Goal: Transaction & Acquisition: Purchase product/service

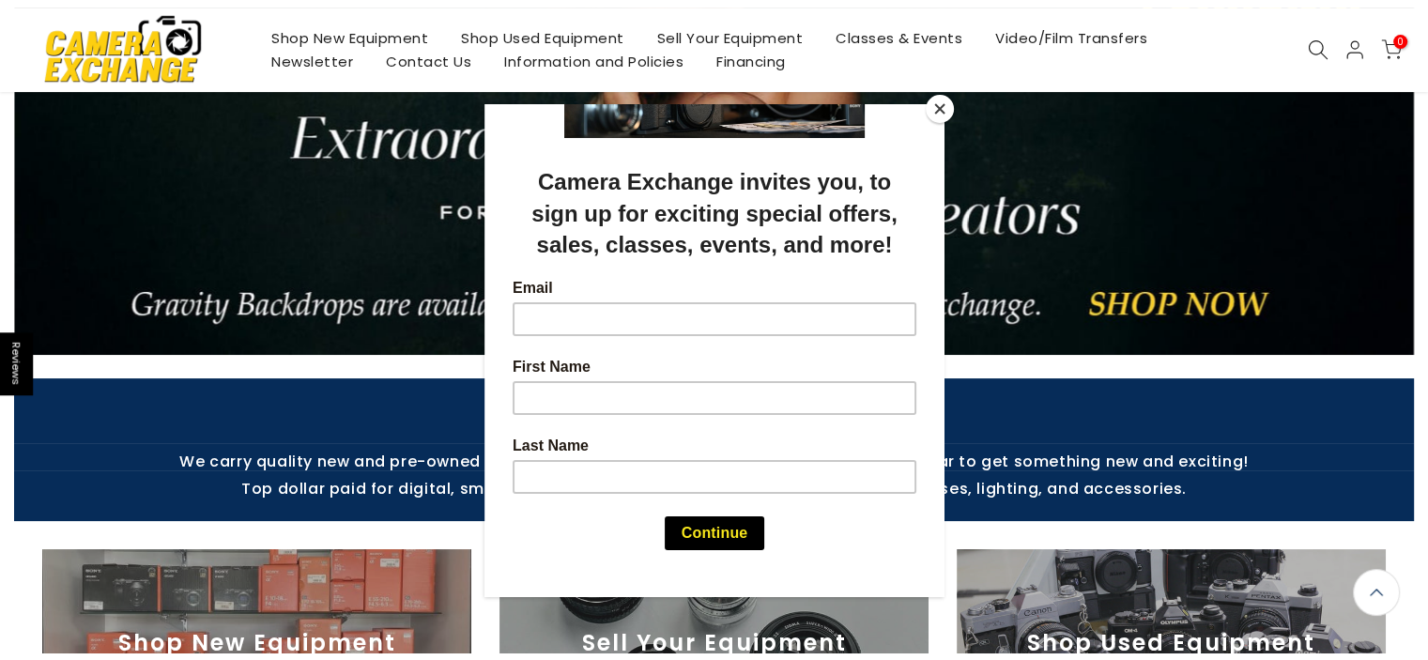
scroll to position [250, 0]
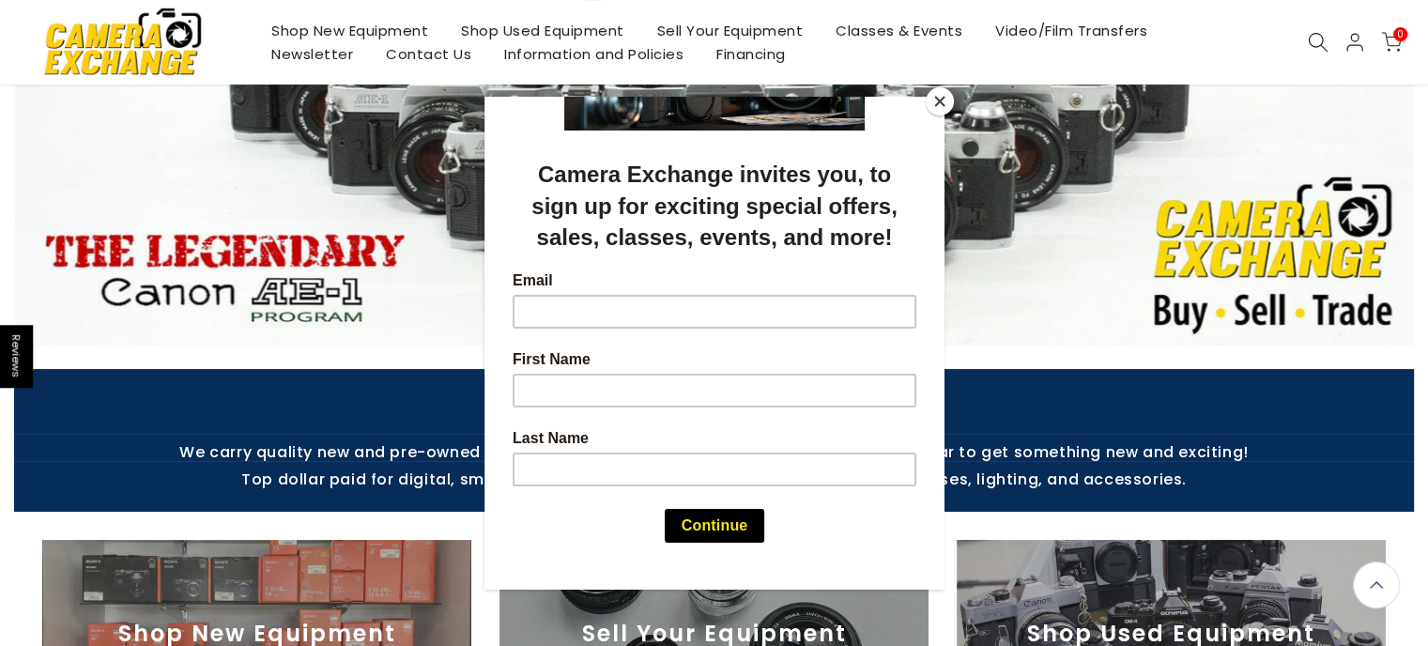
click at [941, 101] on button "Close" at bounding box center [940, 101] width 28 height 28
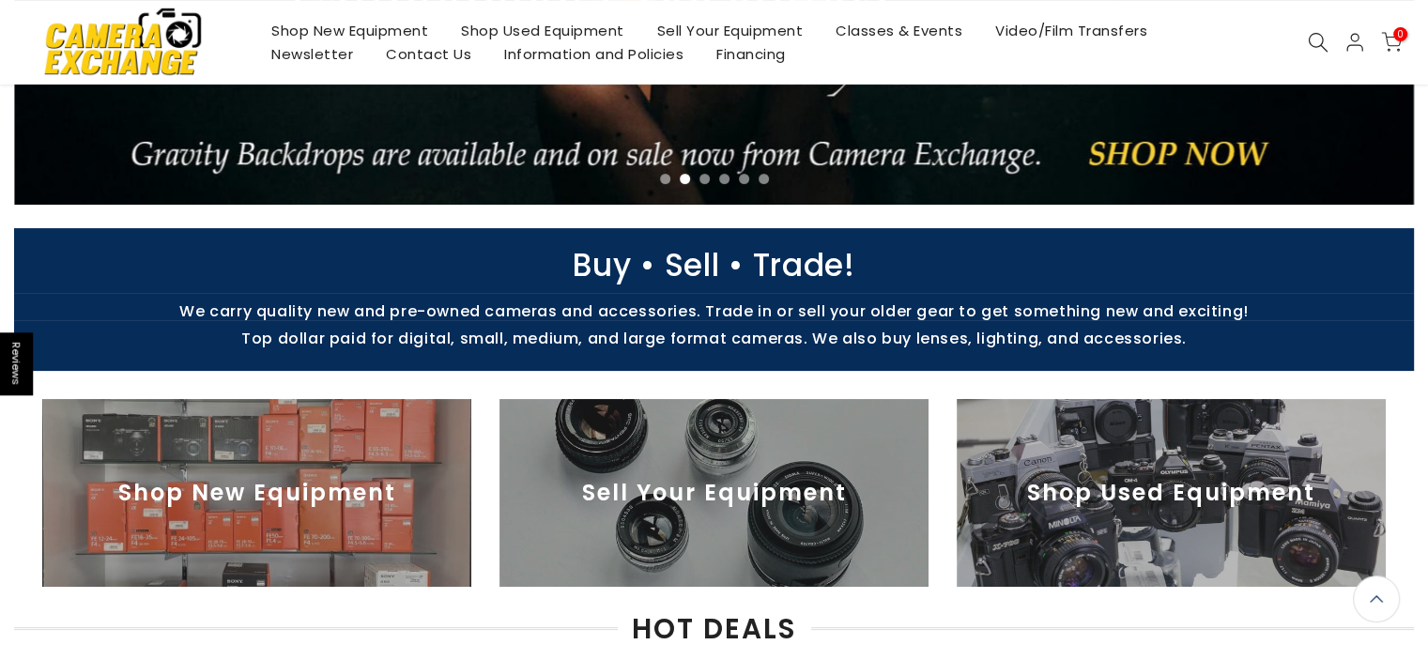
scroll to position [375, 0]
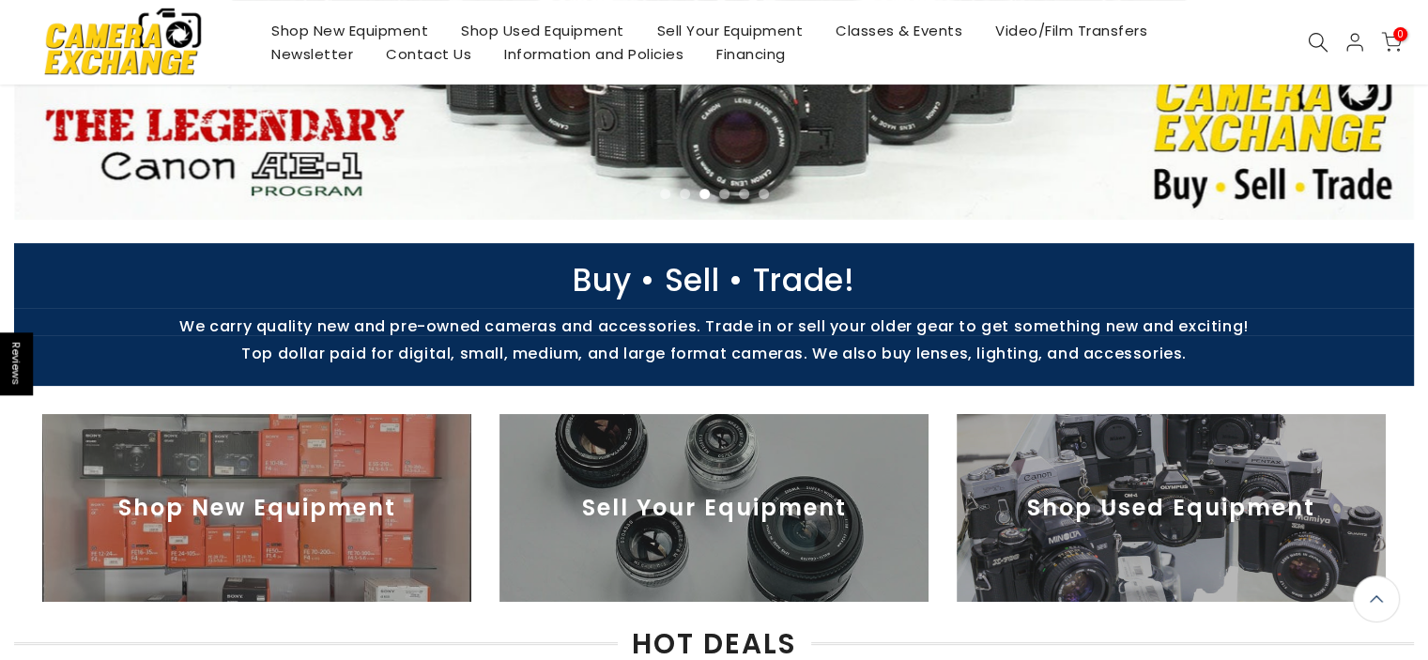
click at [1186, 503] on img at bounding box center [1170, 508] width 429 height 188
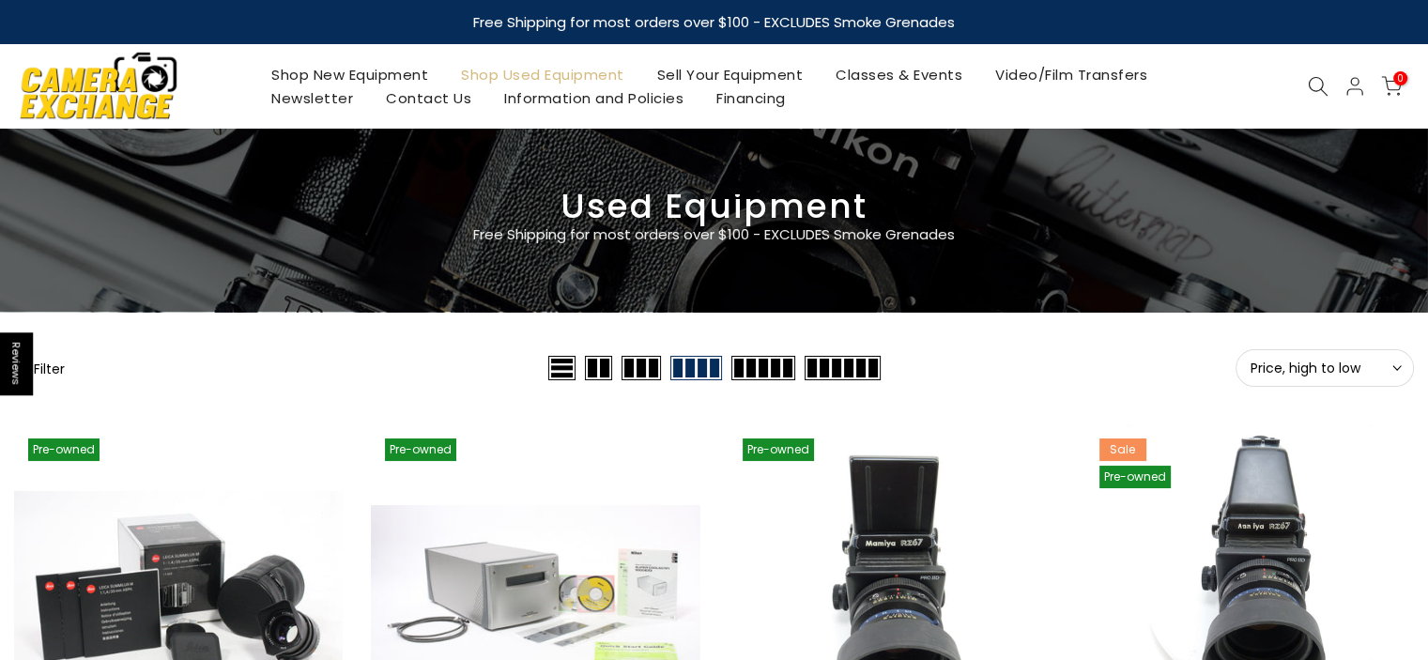
click at [45, 367] on button "Filter" at bounding box center [39, 368] width 51 height 19
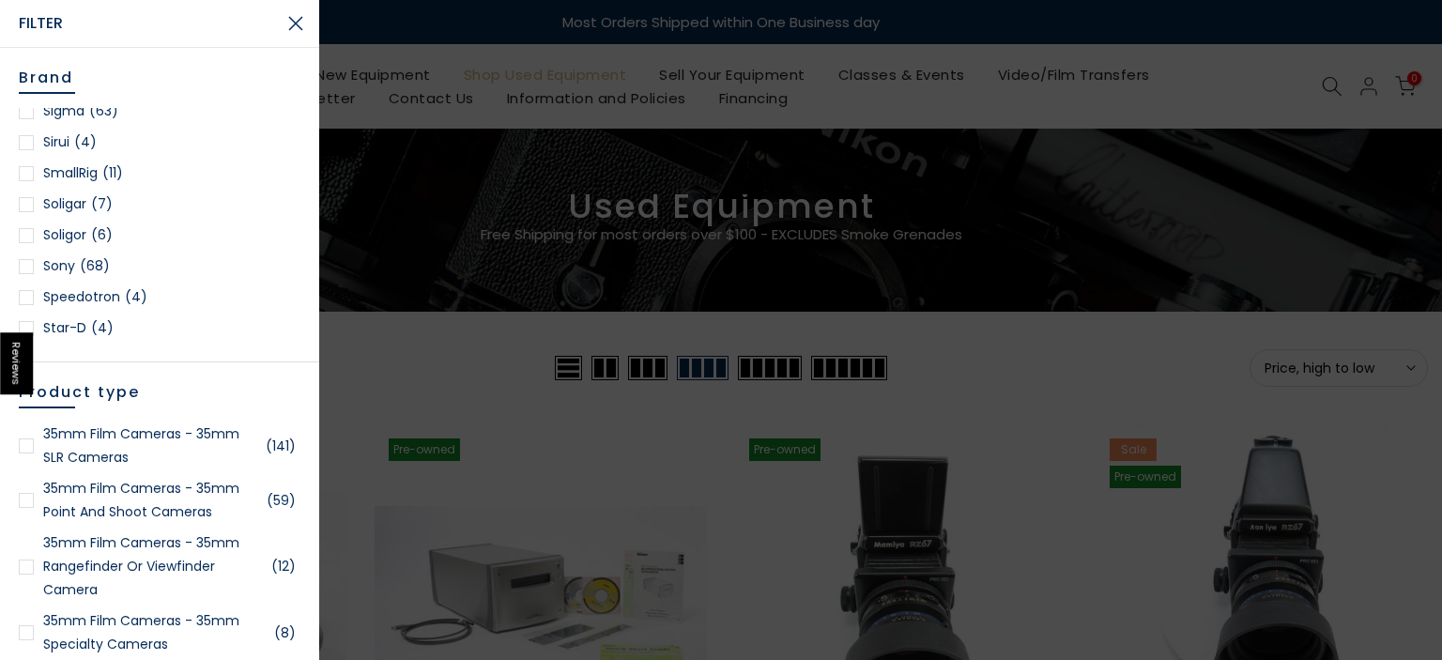
scroll to position [2502, 0]
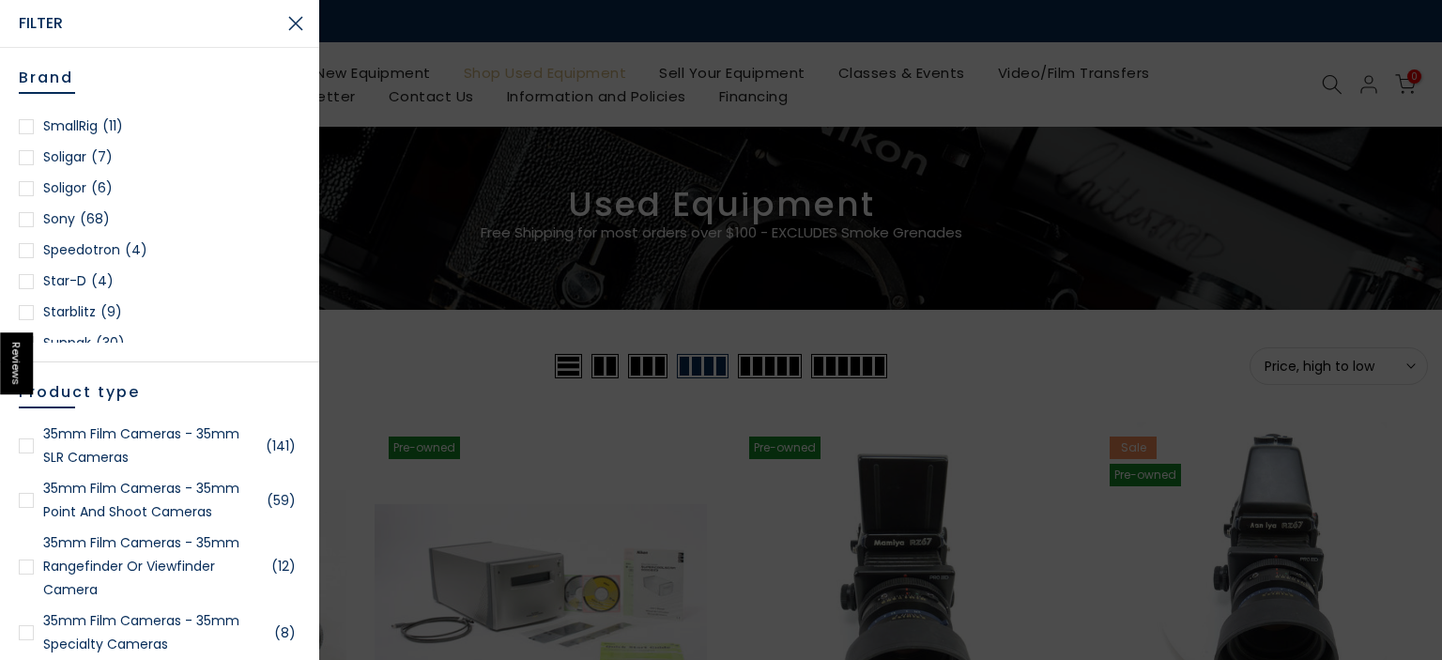
click at [28, 217] on div at bounding box center [26, 219] width 15 height 15
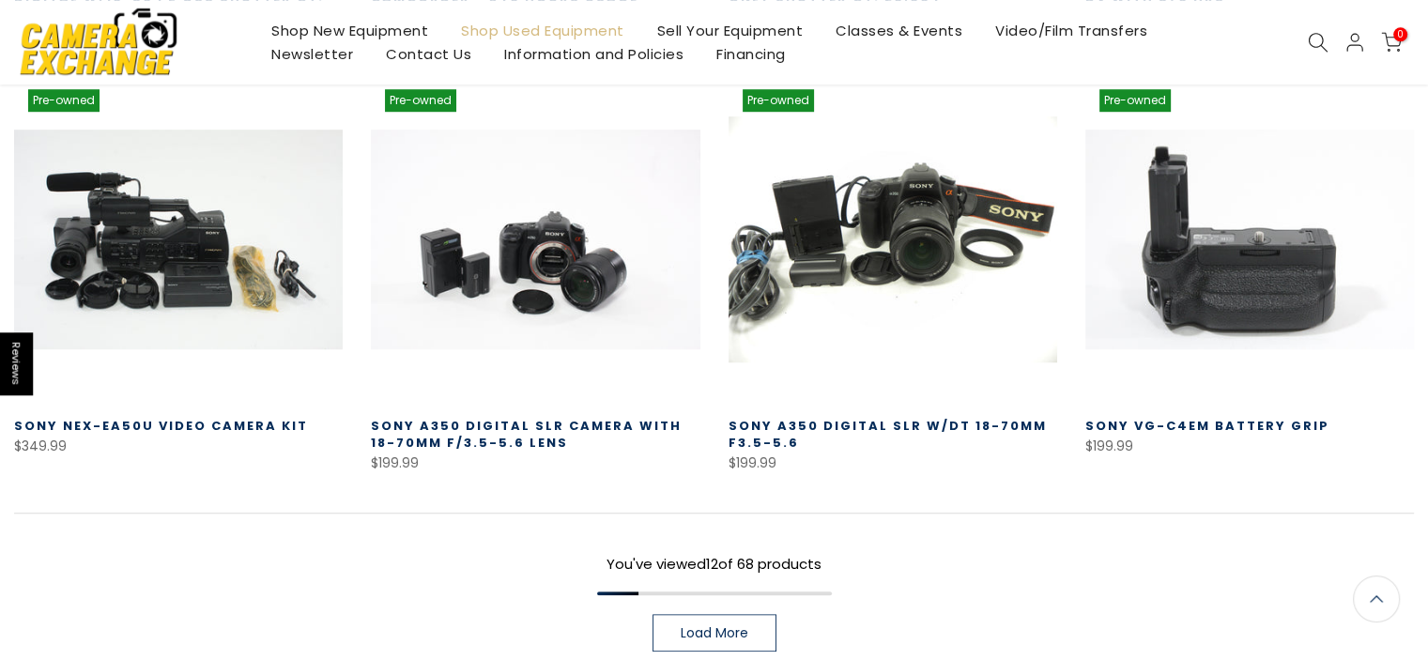
scroll to position [1327, 0]
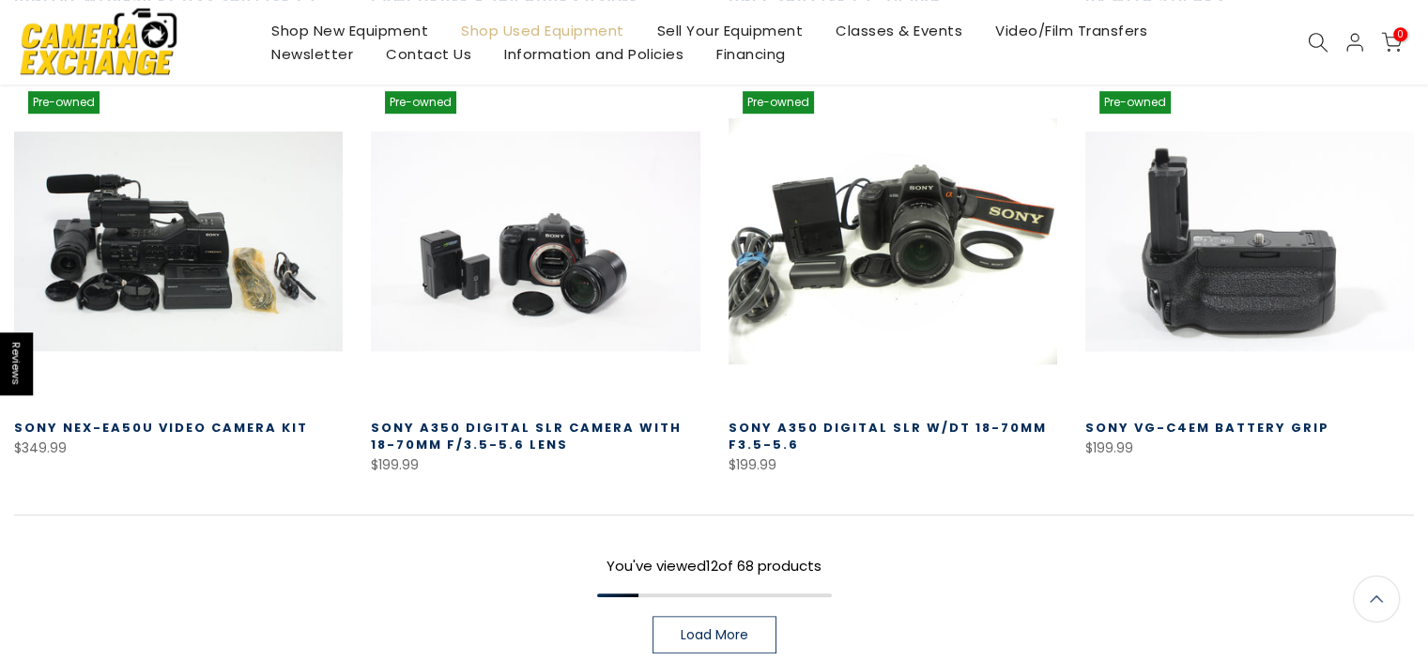
click at [747, 628] on span "Load More" at bounding box center [715, 634] width 68 height 13
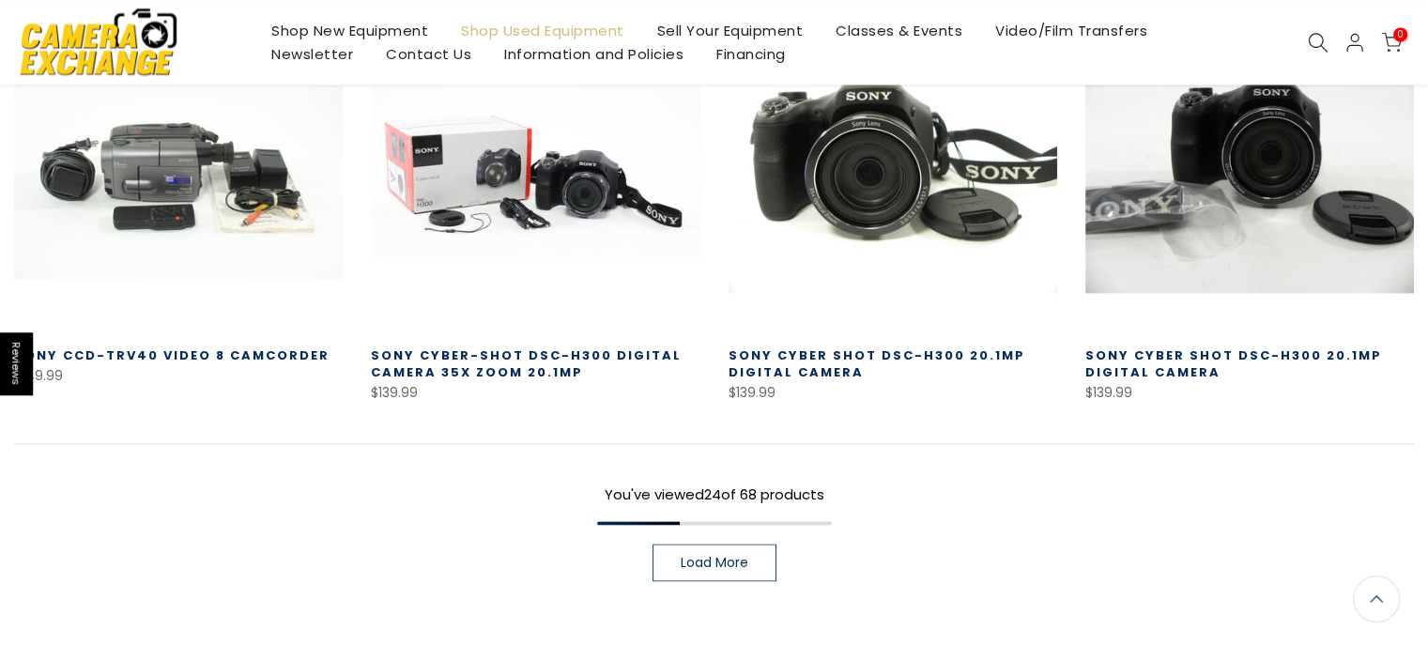
scroll to position [2706, 0]
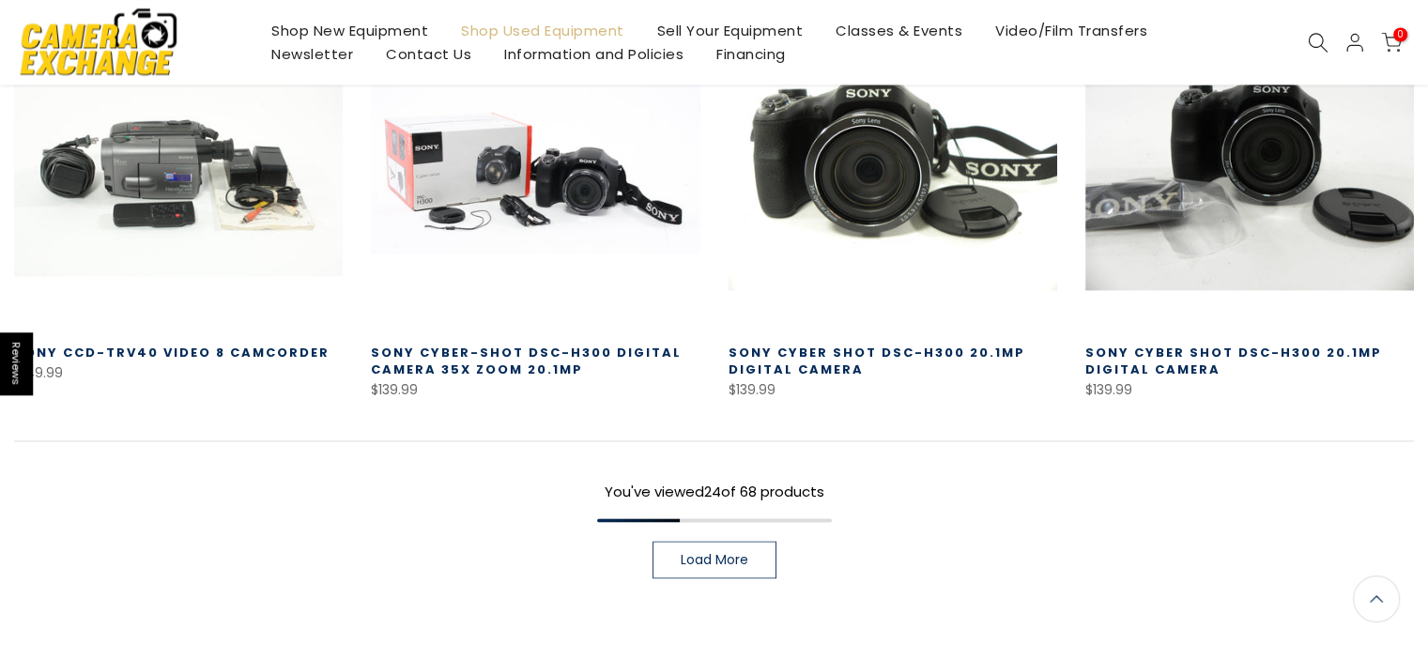
click at [741, 553] on span "Load More" at bounding box center [715, 559] width 68 height 13
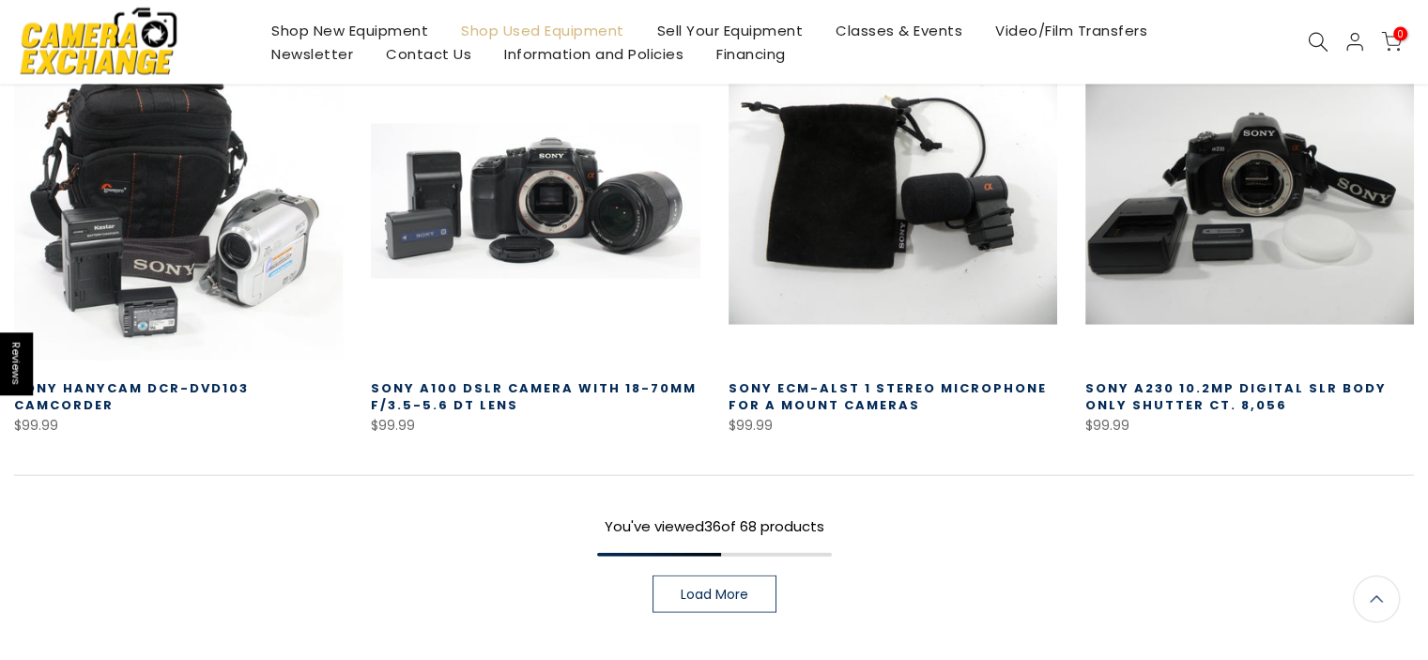
scroll to position [3957, 0]
click at [721, 587] on span "Load More" at bounding box center [715, 593] width 68 height 13
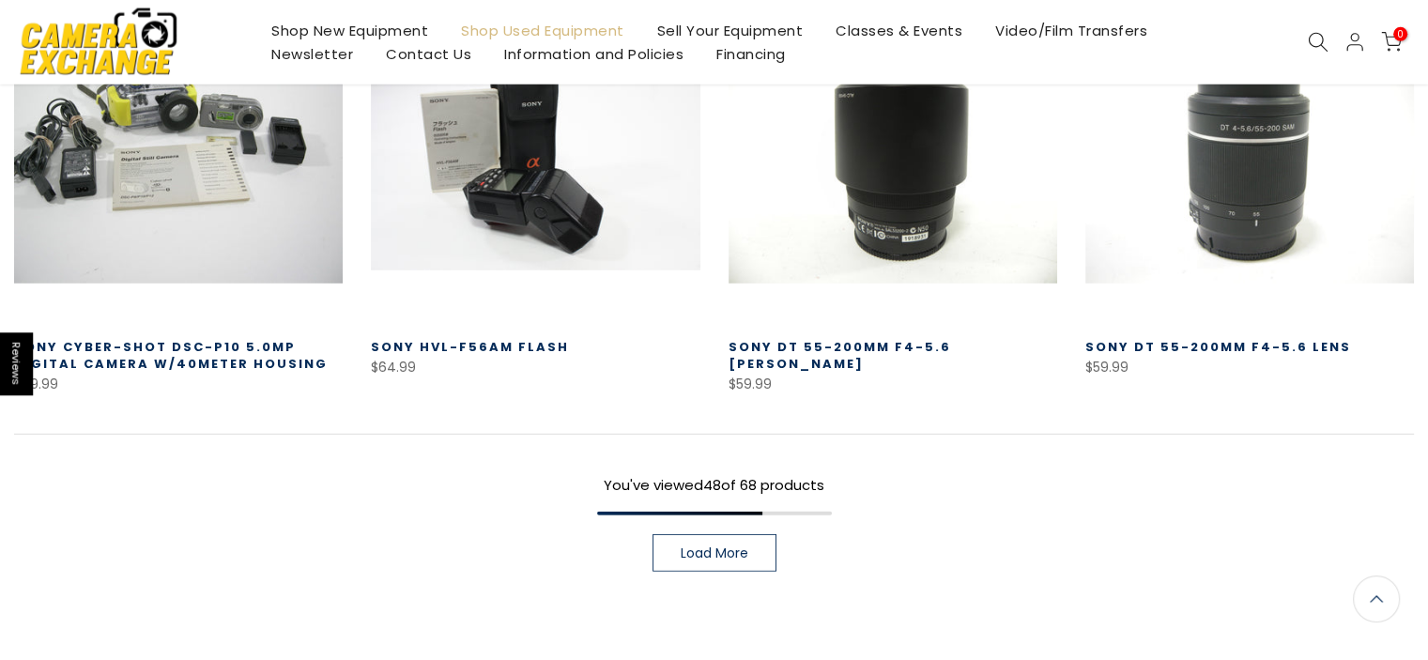
scroll to position [5334, 0]
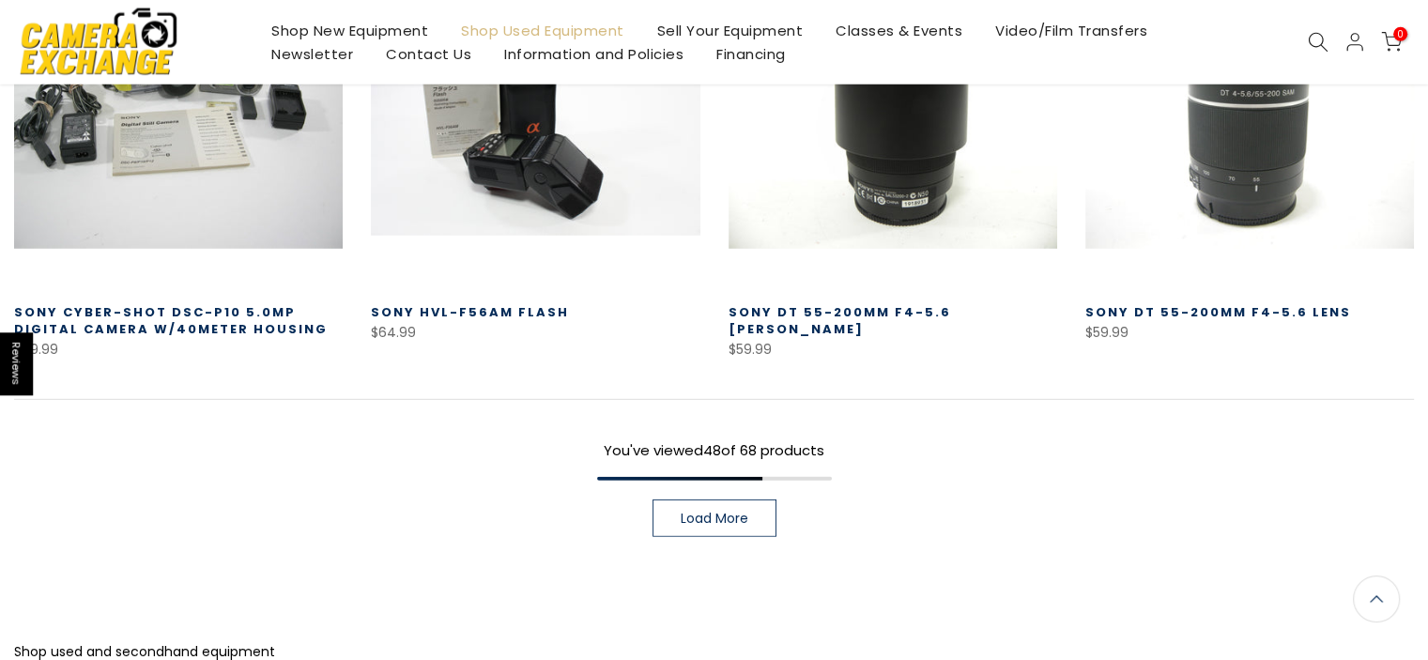
click at [763, 499] on link "Load More" at bounding box center [714, 518] width 124 height 38
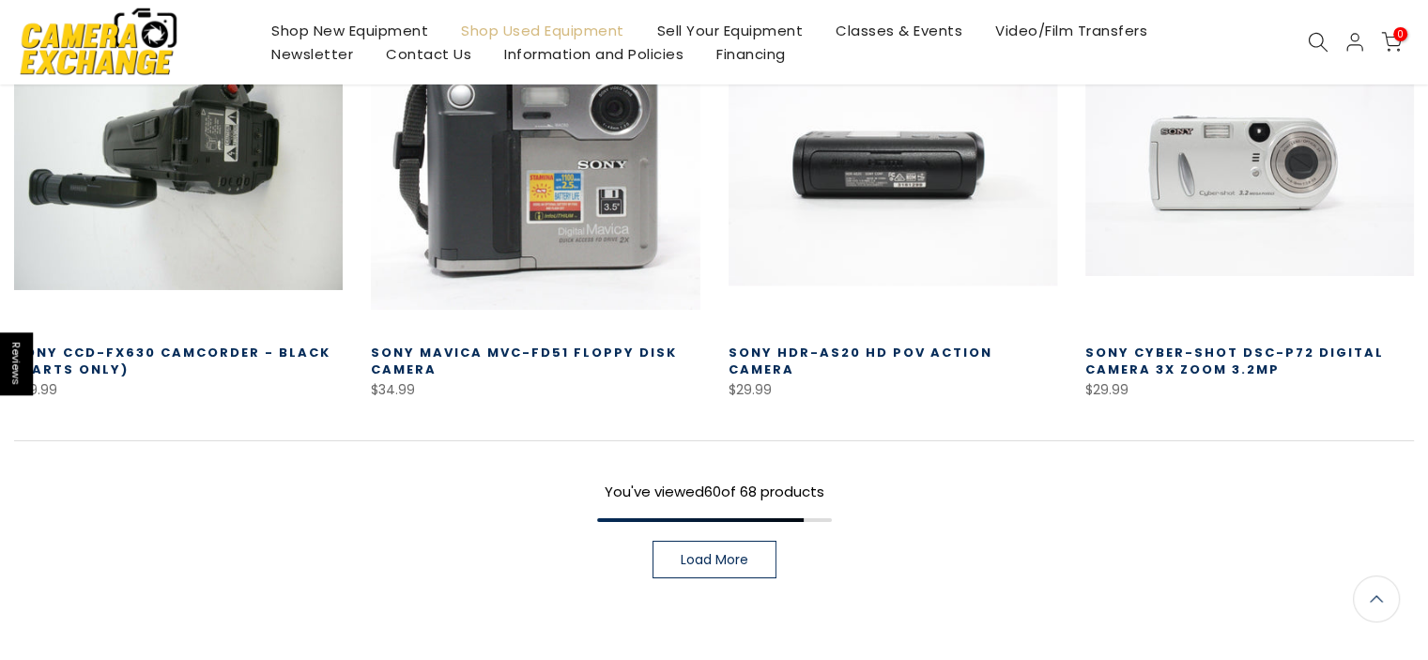
scroll to position [6582, 0]
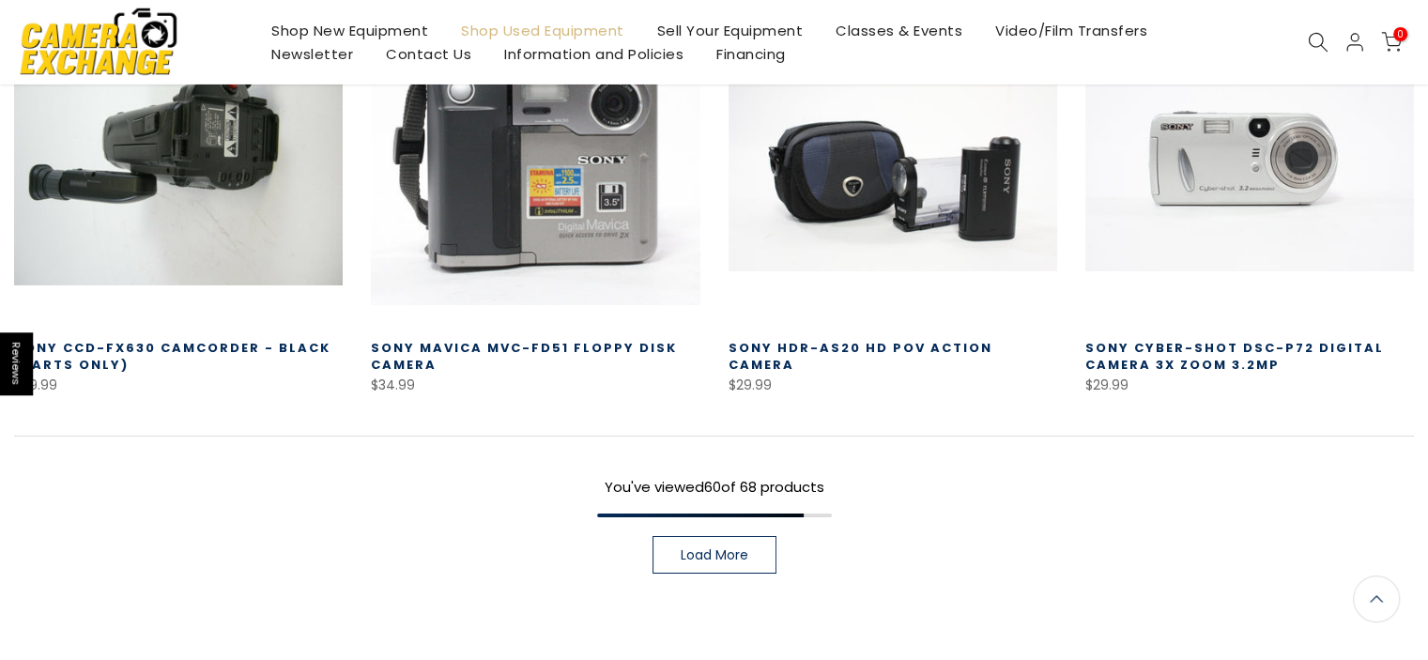
click at [756, 536] on link "Load More" at bounding box center [714, 555] width 124 height 38
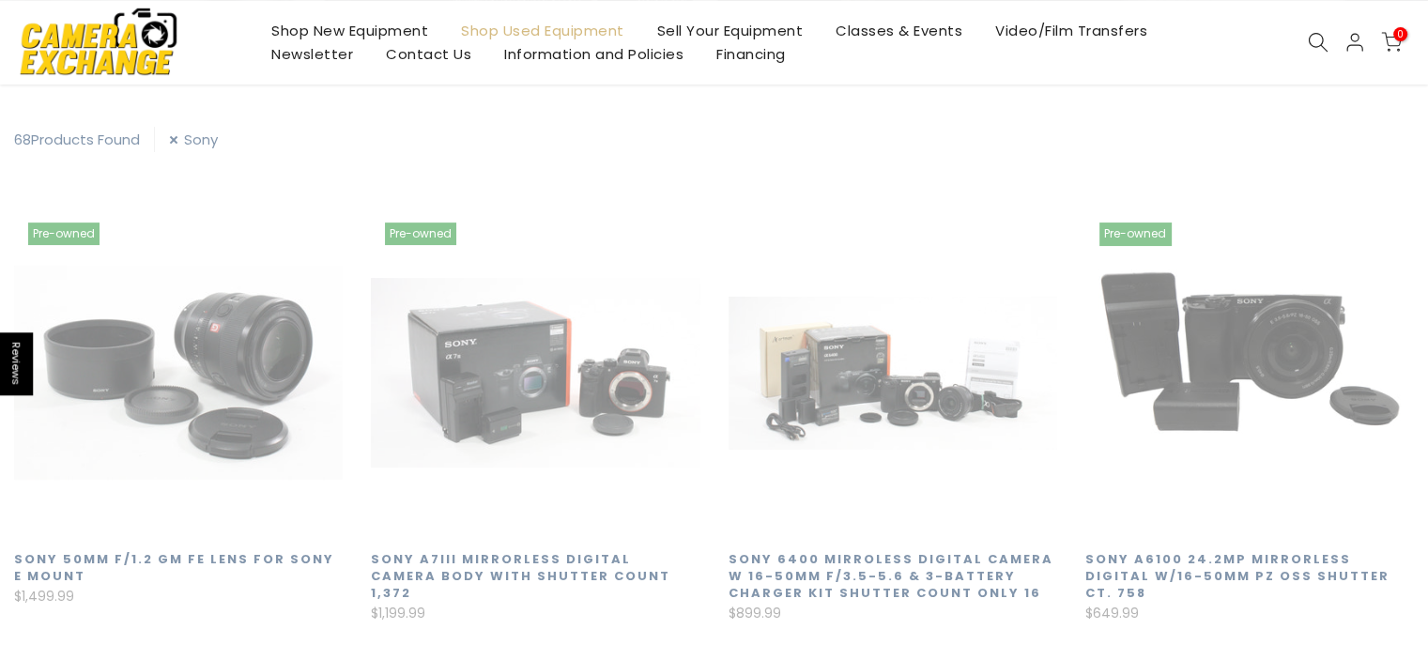
scroll to position [330, 0]
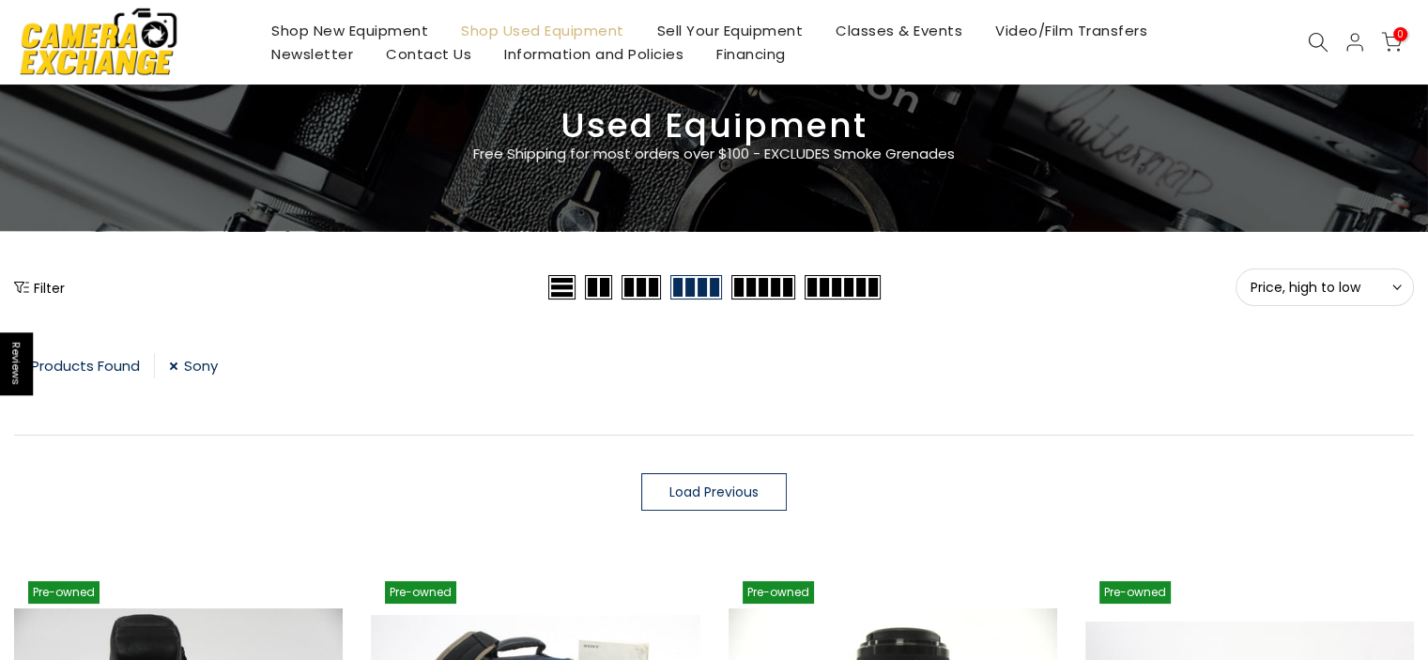
scroll to position [78, 0]
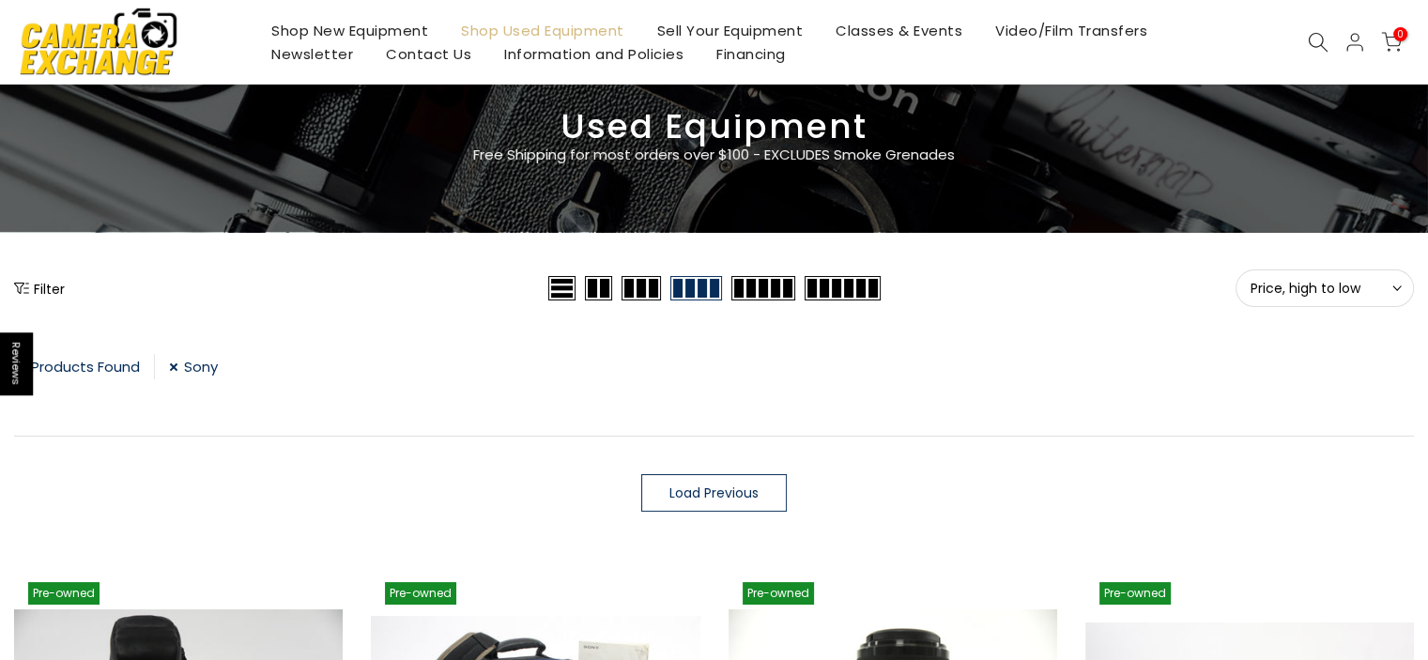
click at [581, 26] on link "Shop Used Equipment" at bounding box center [543, 30] width 196 height 23
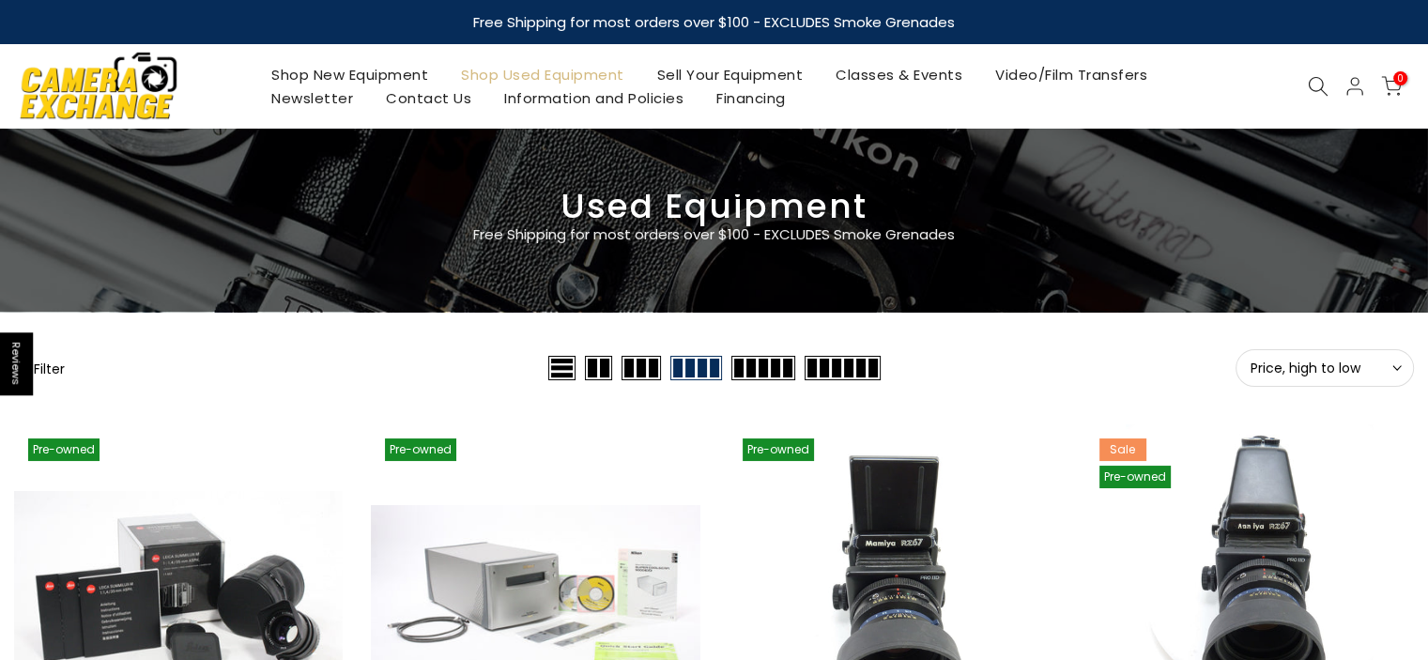
click at [45, 366] on button "Filter" at bounding box center [39, 368] width 51 height 19
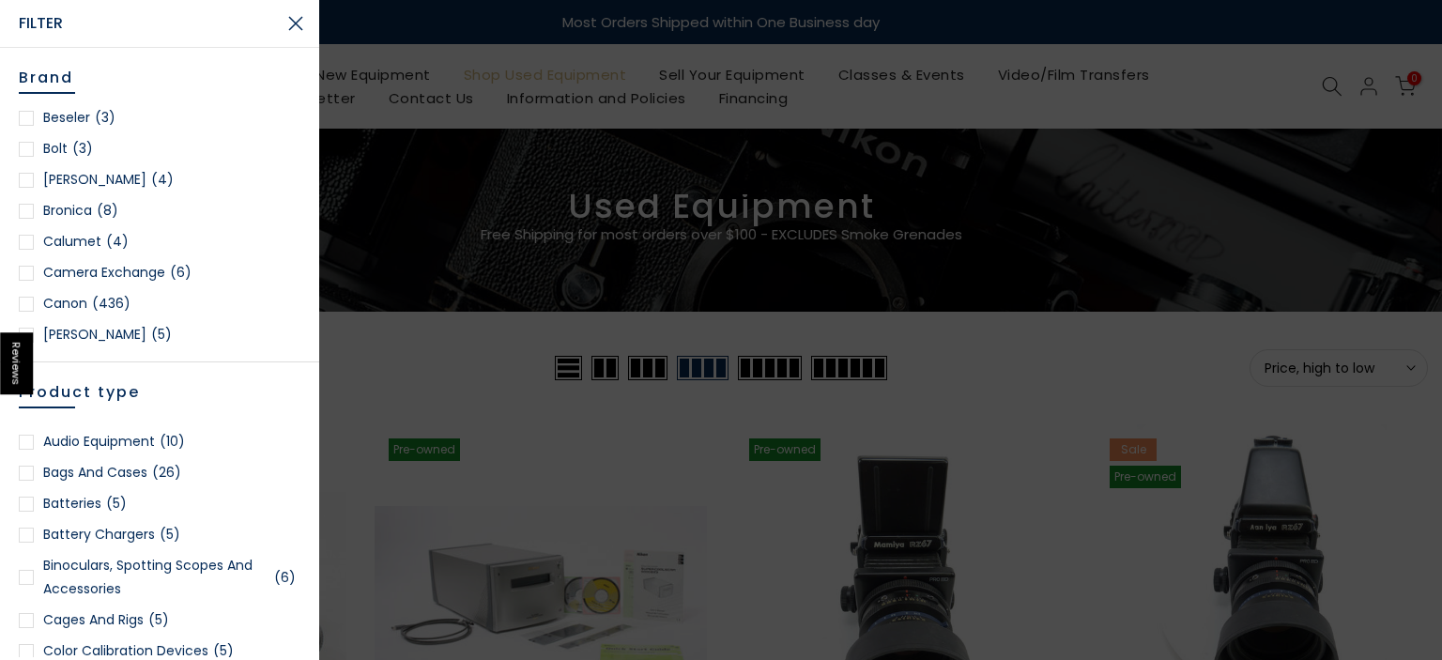
scroll to position [375, 0]
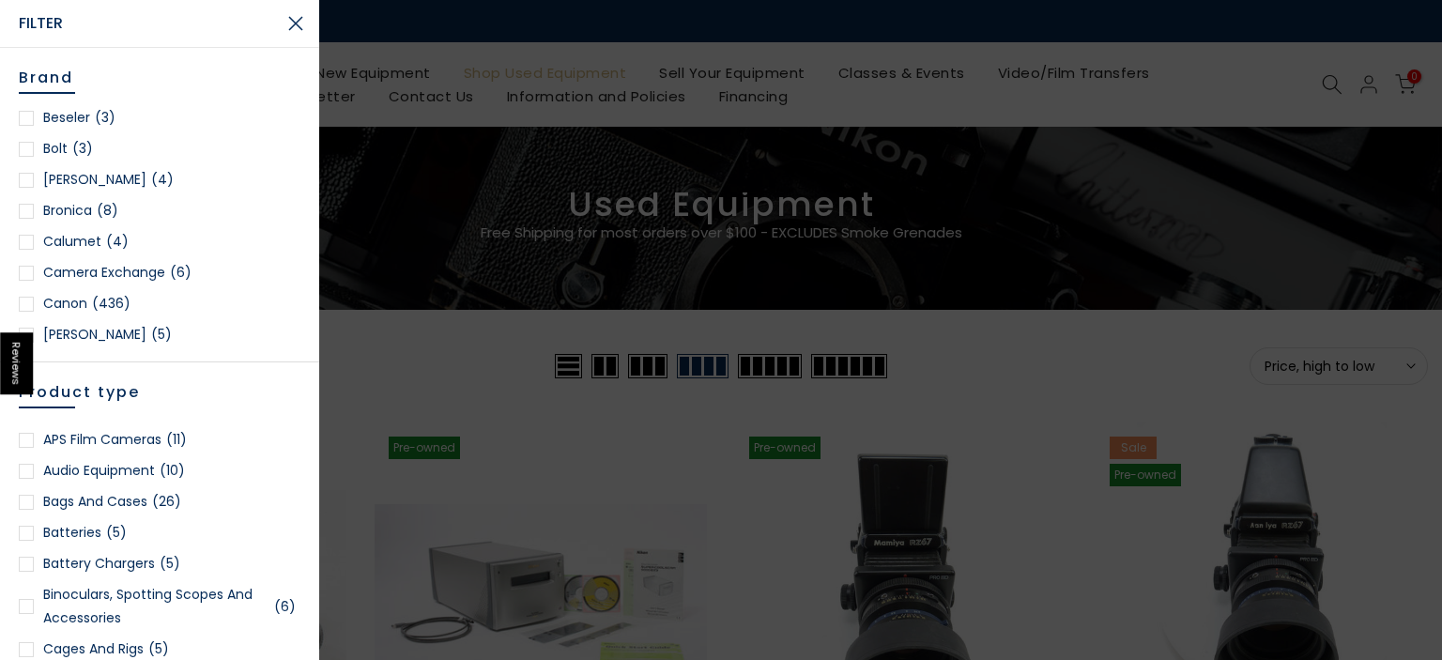
click at [26, 502] on div at bounding box center [26, 502] width 15 height 15
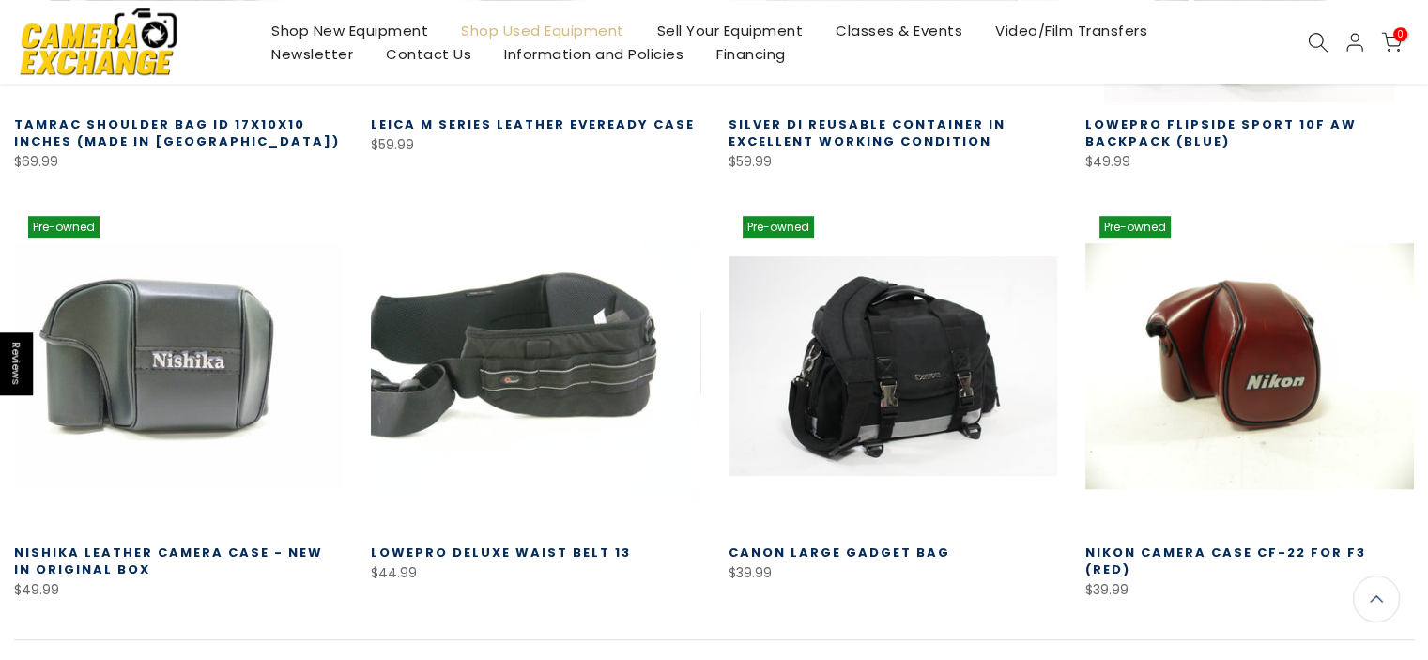
scroll to position [1331, 0]
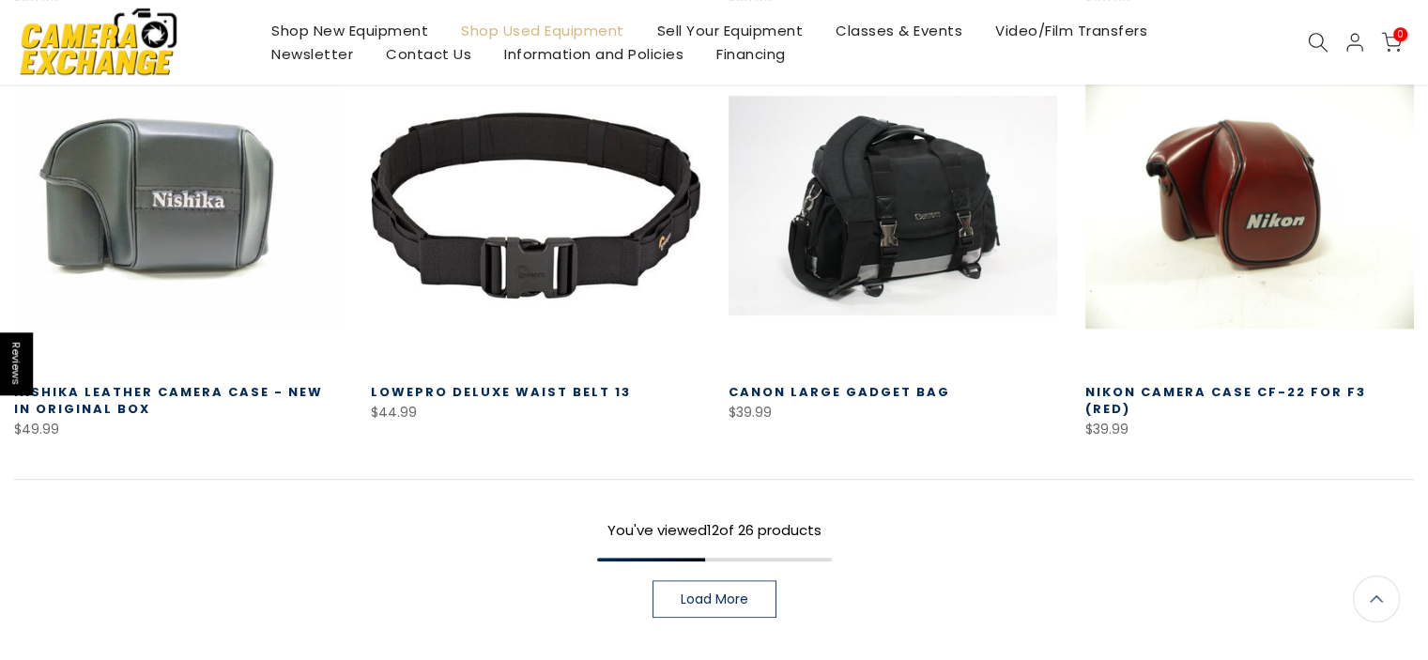
click at [747, 593] on link "Load More" at bounding box center [714, 599] width 124 height 38
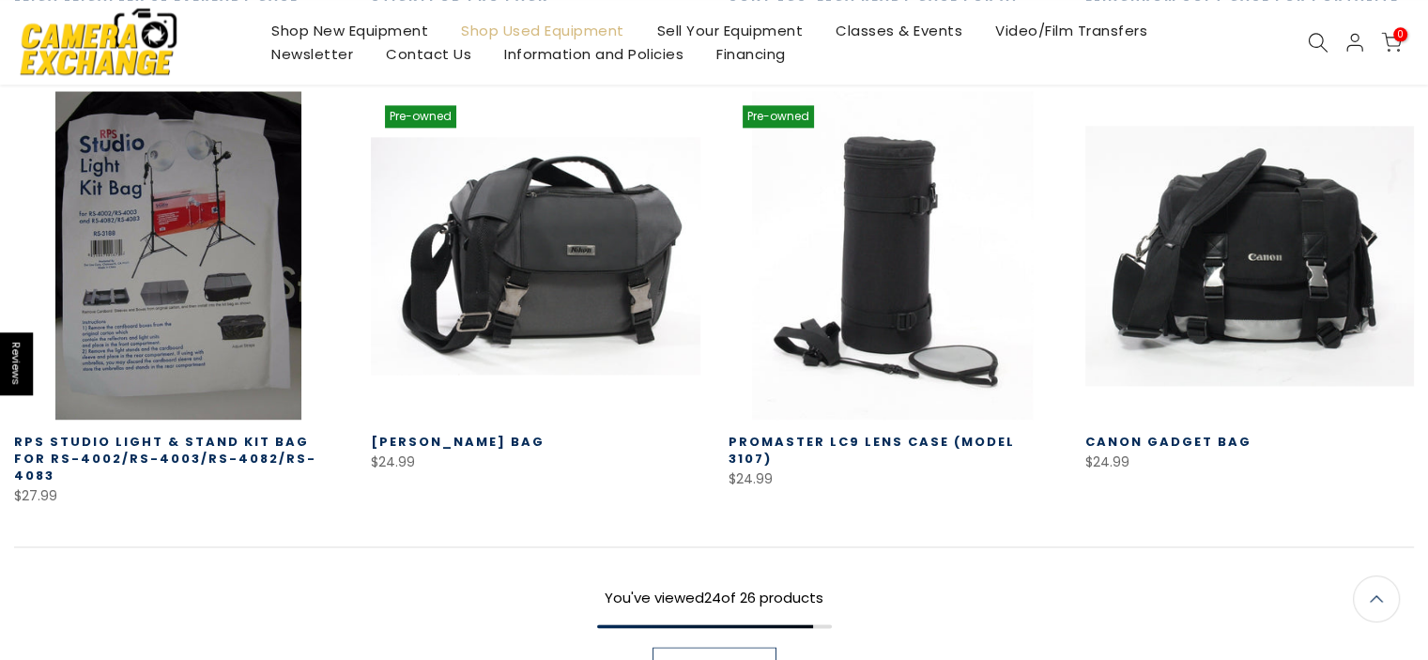
scroll to position [2581, 0]
click at [732, 659] on span "Load More" at bounding box center [715, 665] width 68 height 13
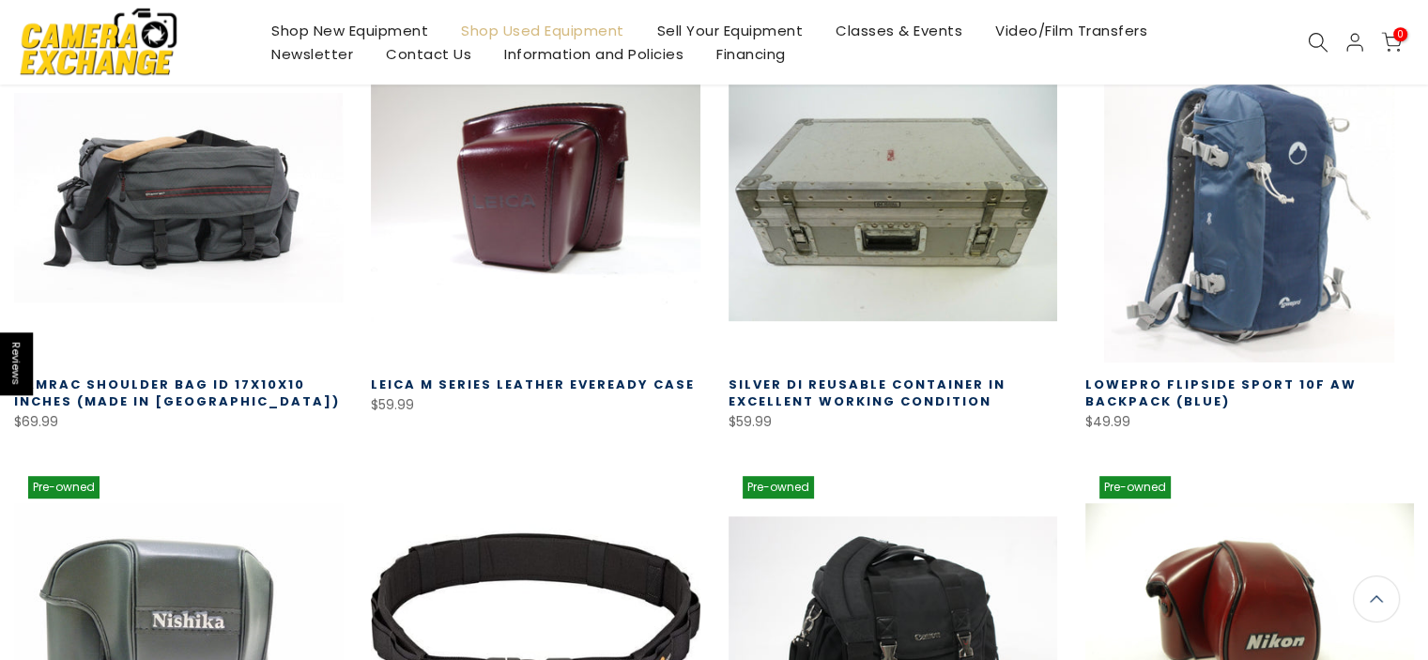
scroll to position [829, 0]
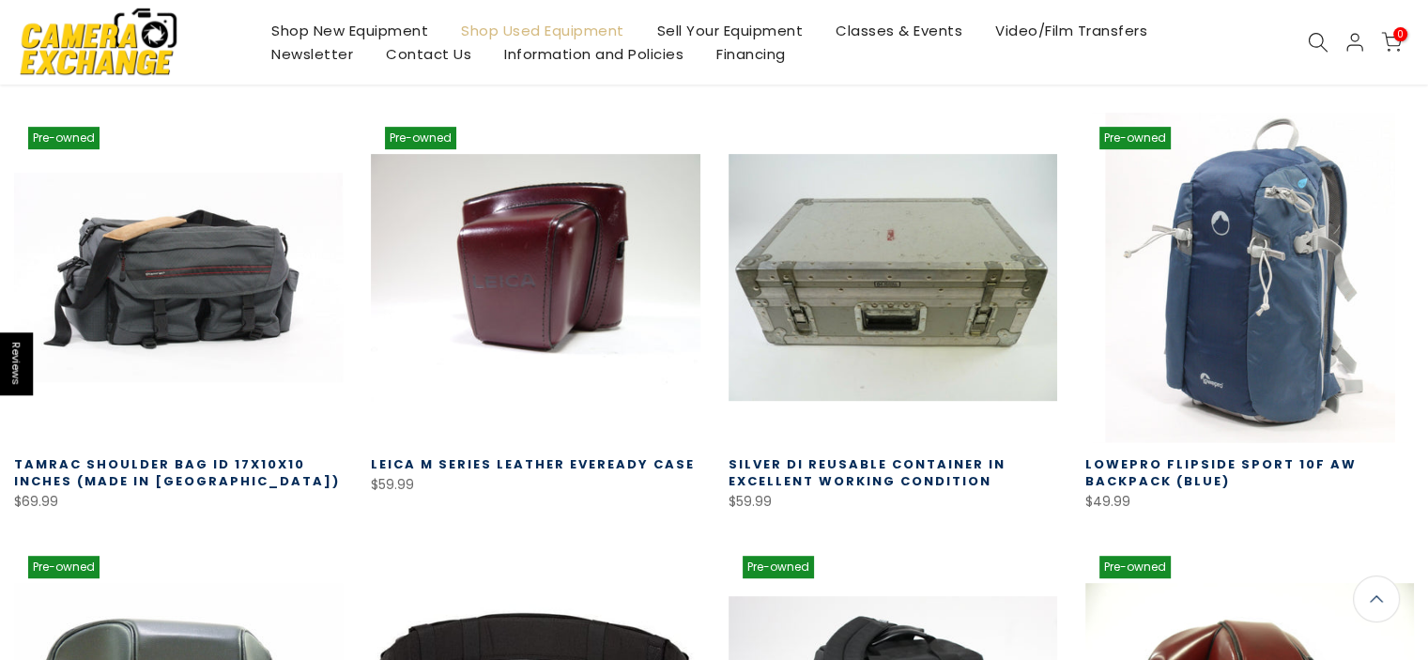
click at [1261, 323] on link at bounding box center [1249, 277] width 329 height 329
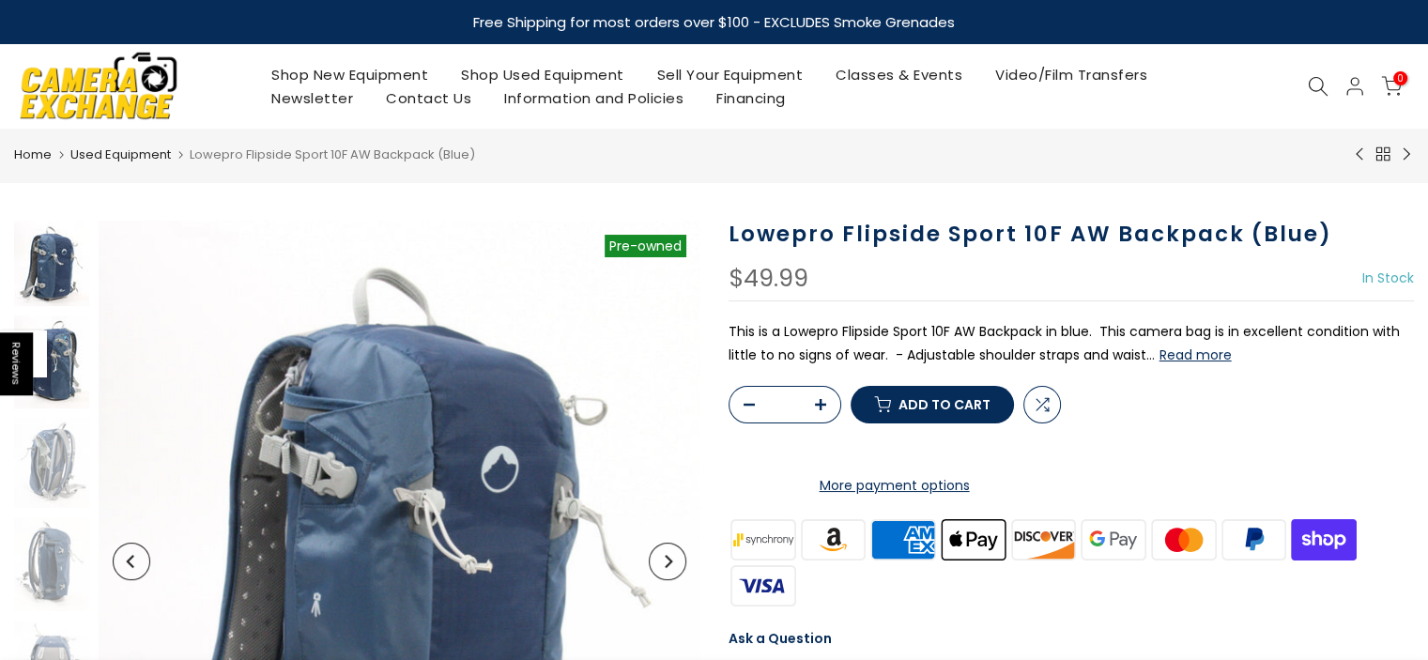
click at [71, 359] on img at bounding box center [51, 361] width 75 height 93
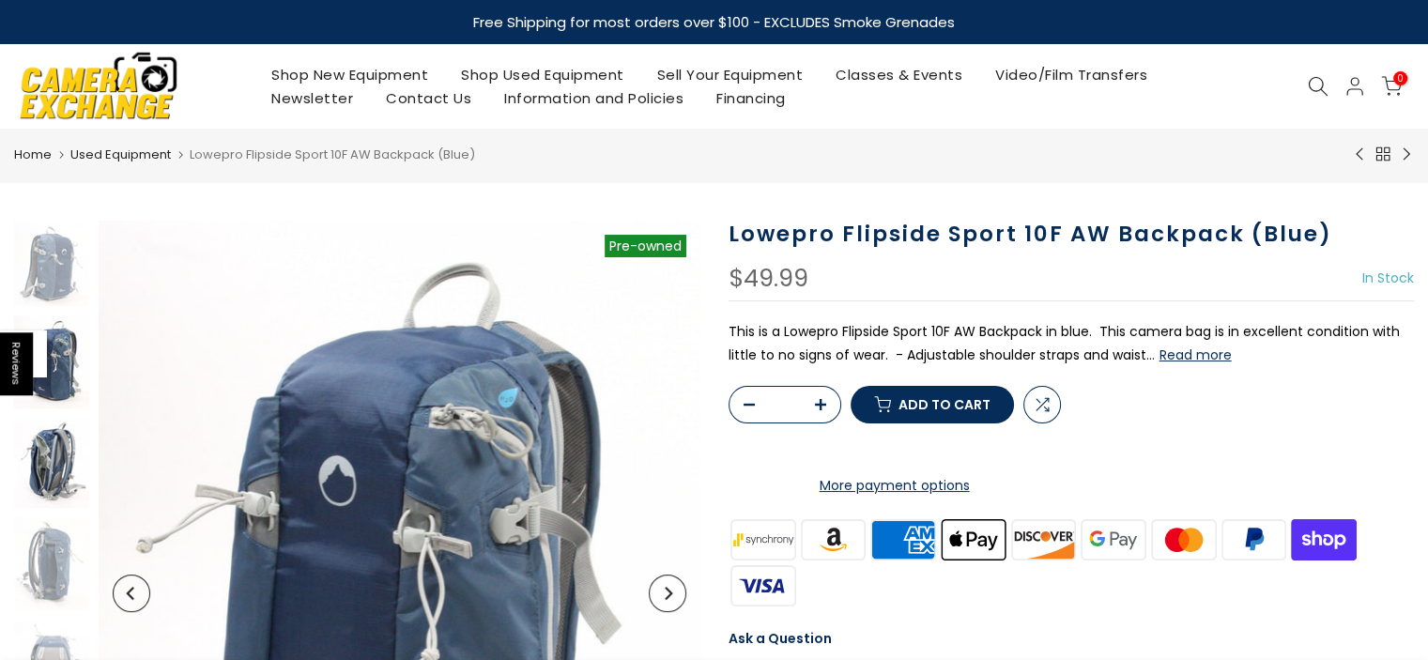
click at [57, 472] on img at bounding box center [51, 463] width 75 height 91
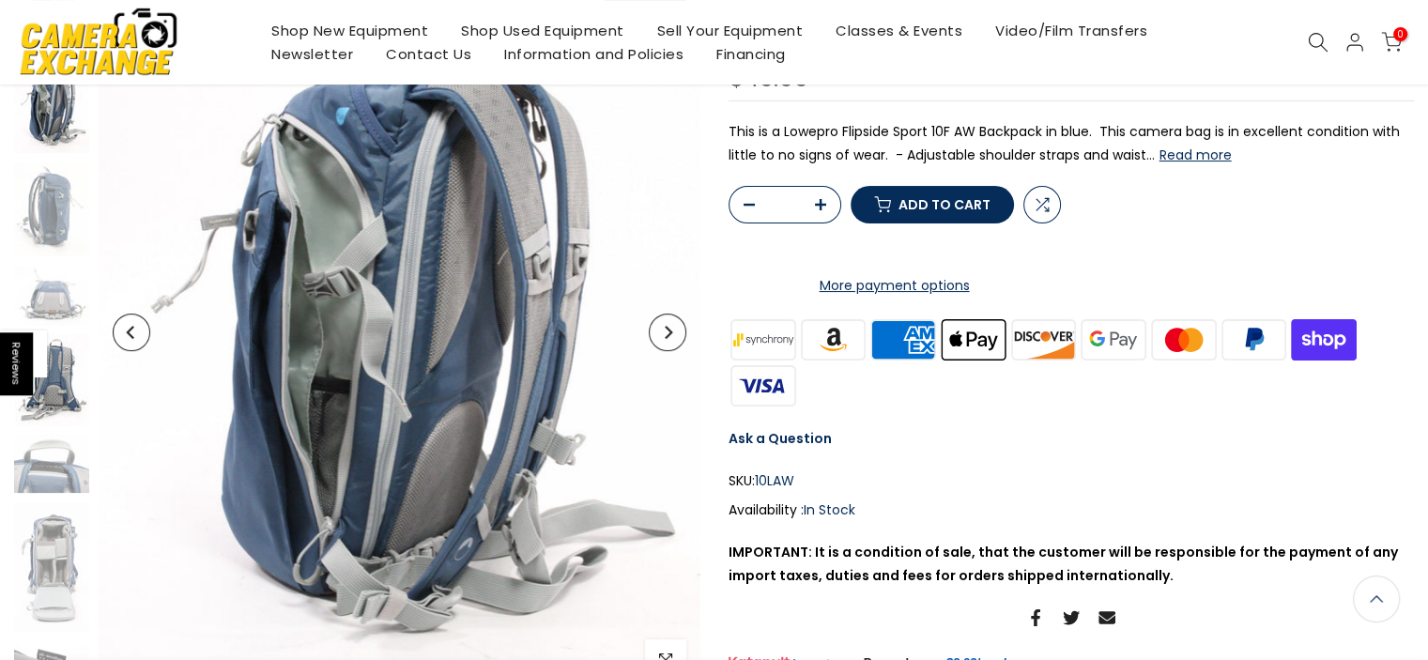
scroll to position [248, 0]
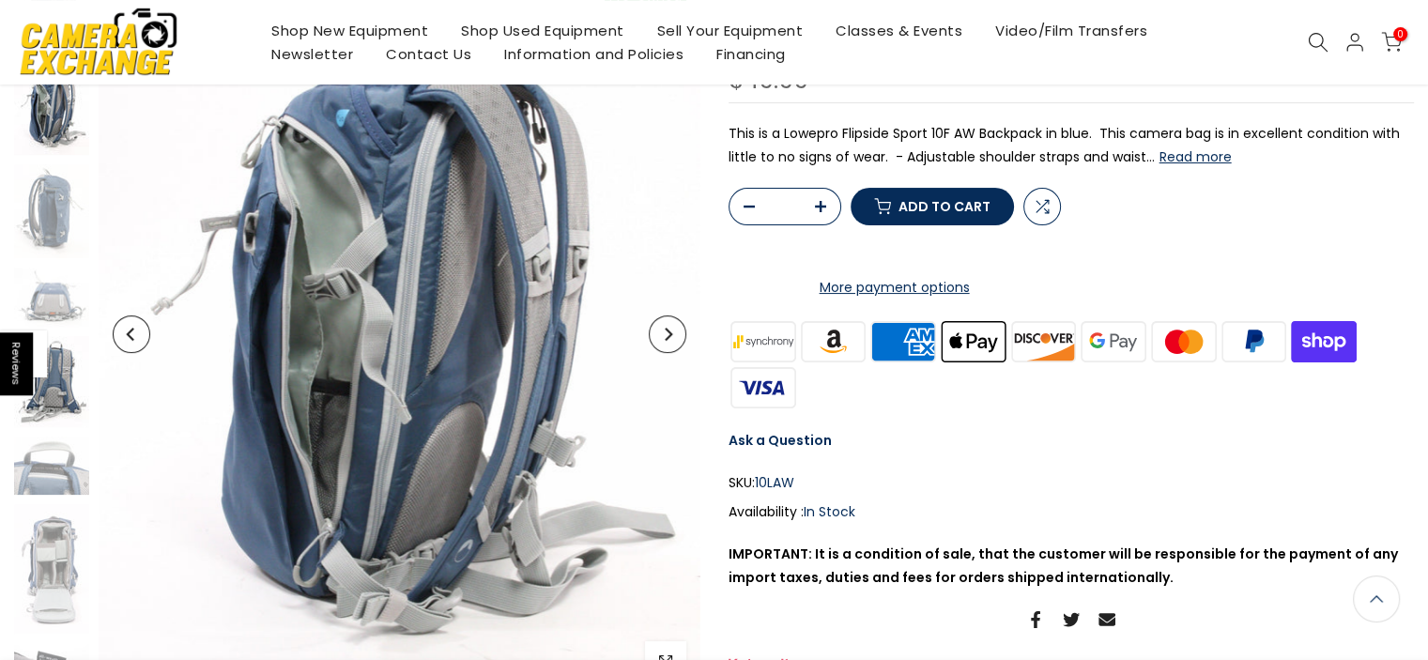
click at [59, 400] on img at bounding box center [51, 381] width 75 height 91
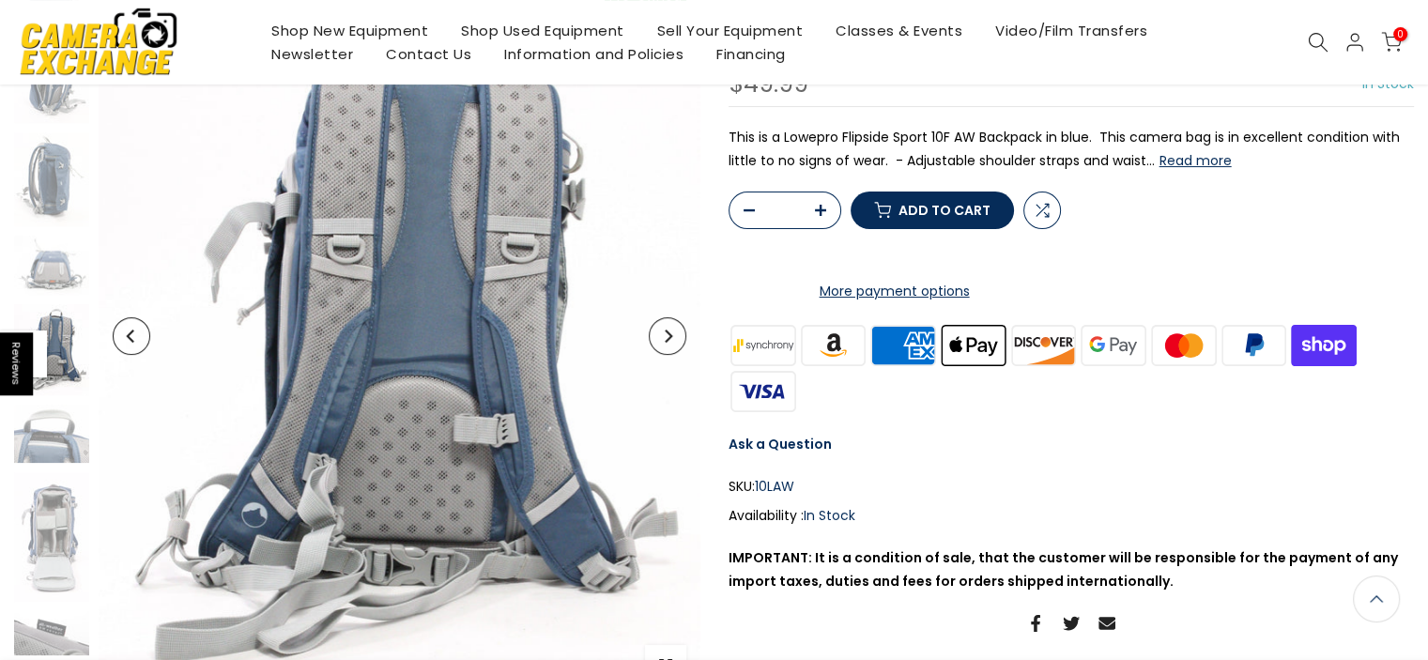
scroll to position [135, 0]
click at [69, 511] on img at bounding box center [51, 537] width 75 height 130
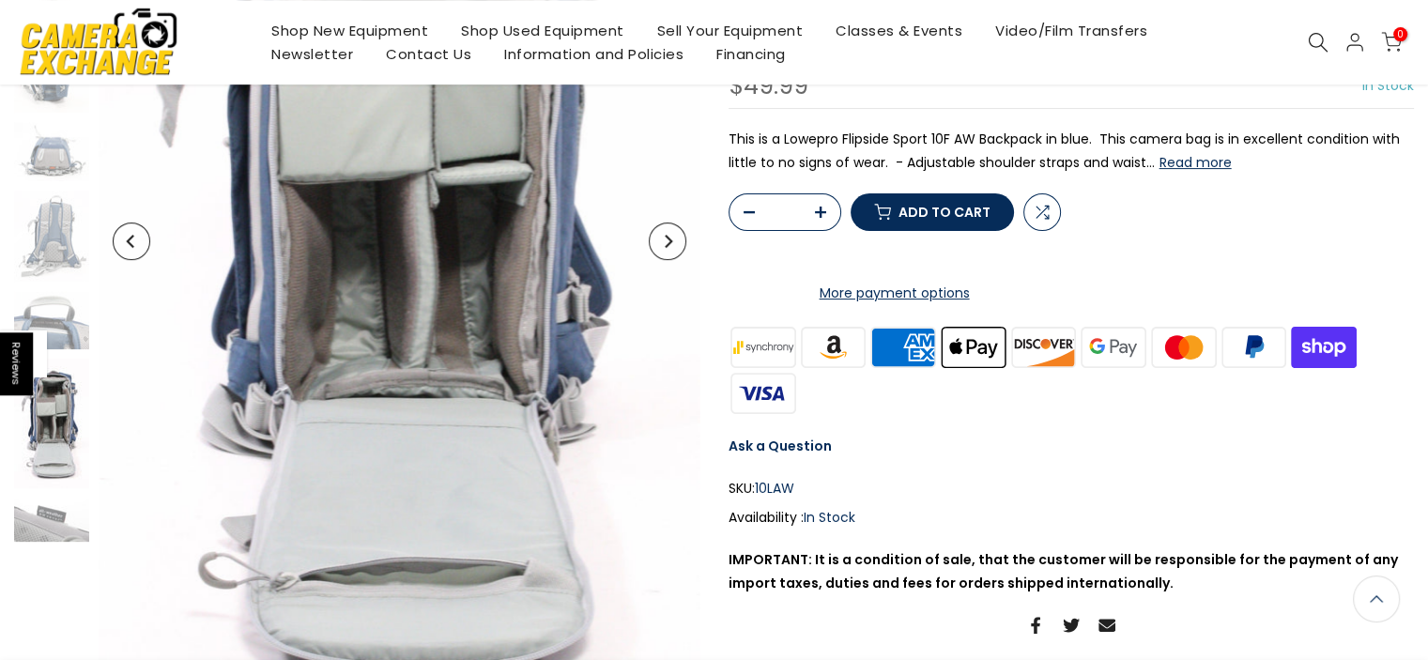
scroll to position [499, 0]
click at [67, 445] on img at bounding box center [51, 423] width 75 height 130
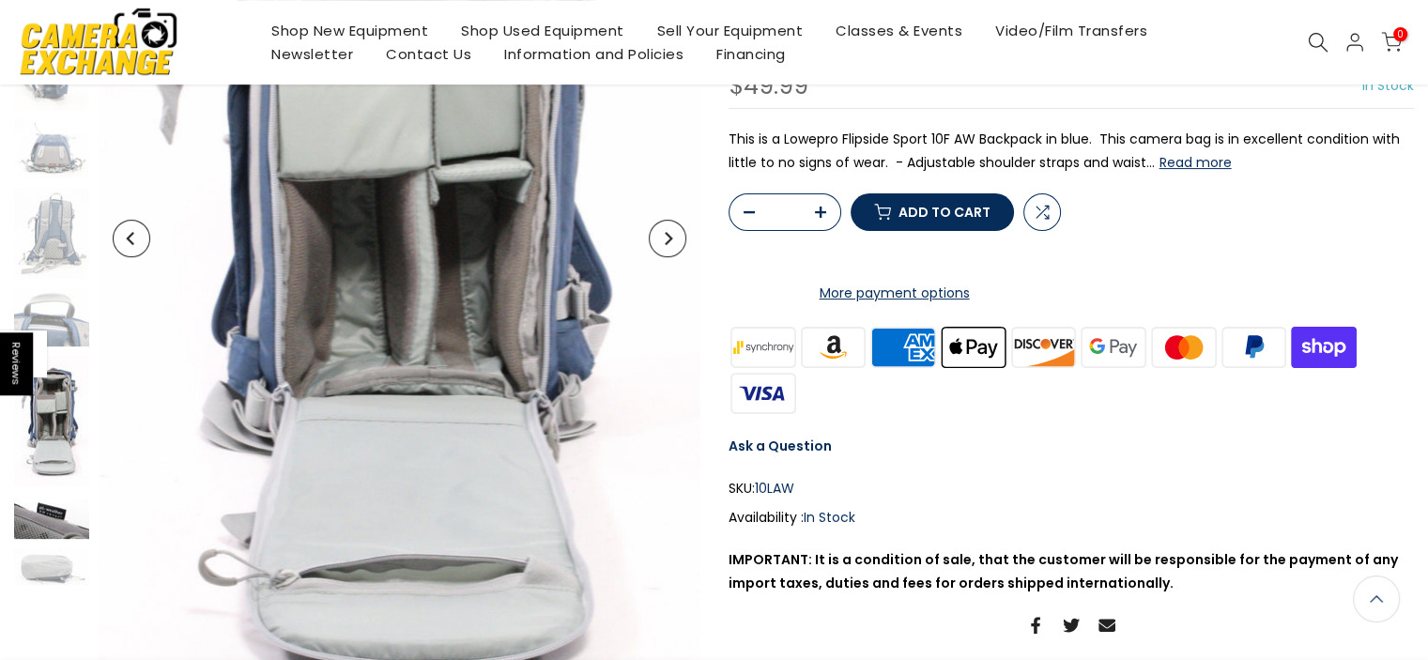
scroll to position [497, 0]
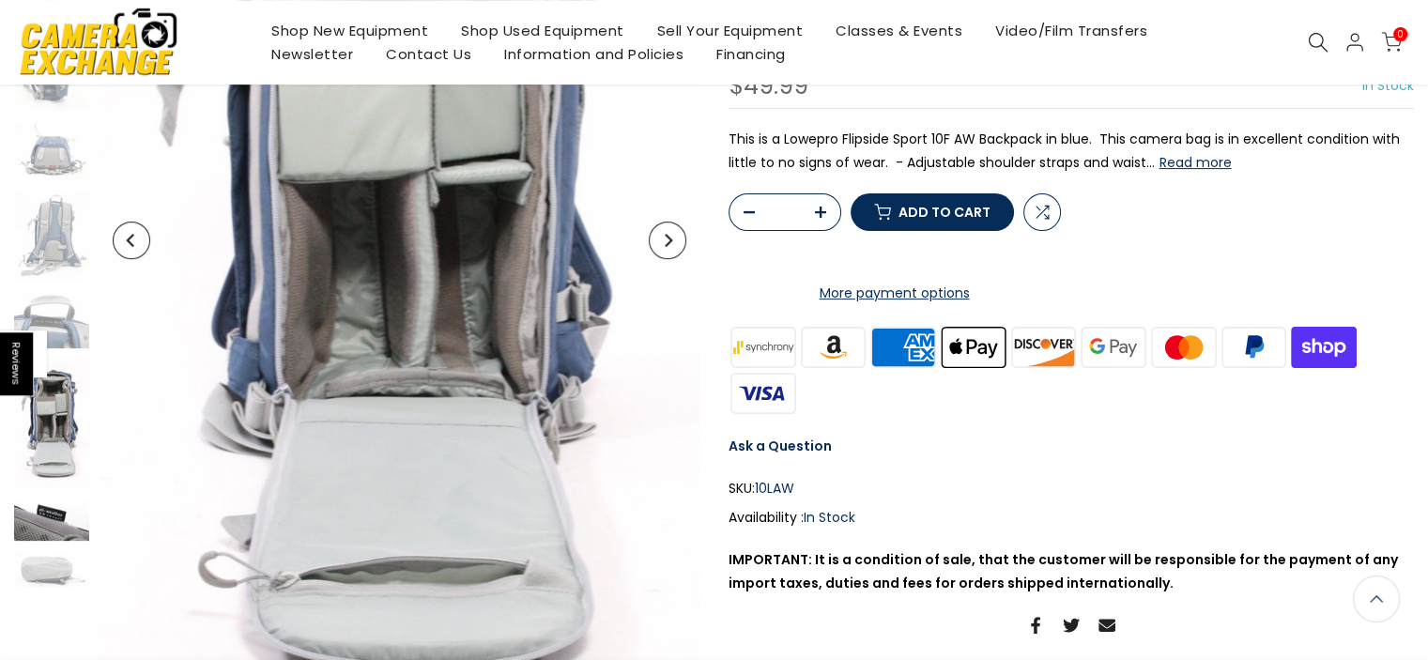
click at [57, 525] on img at bounding box center [51, 519] width 75 height 44
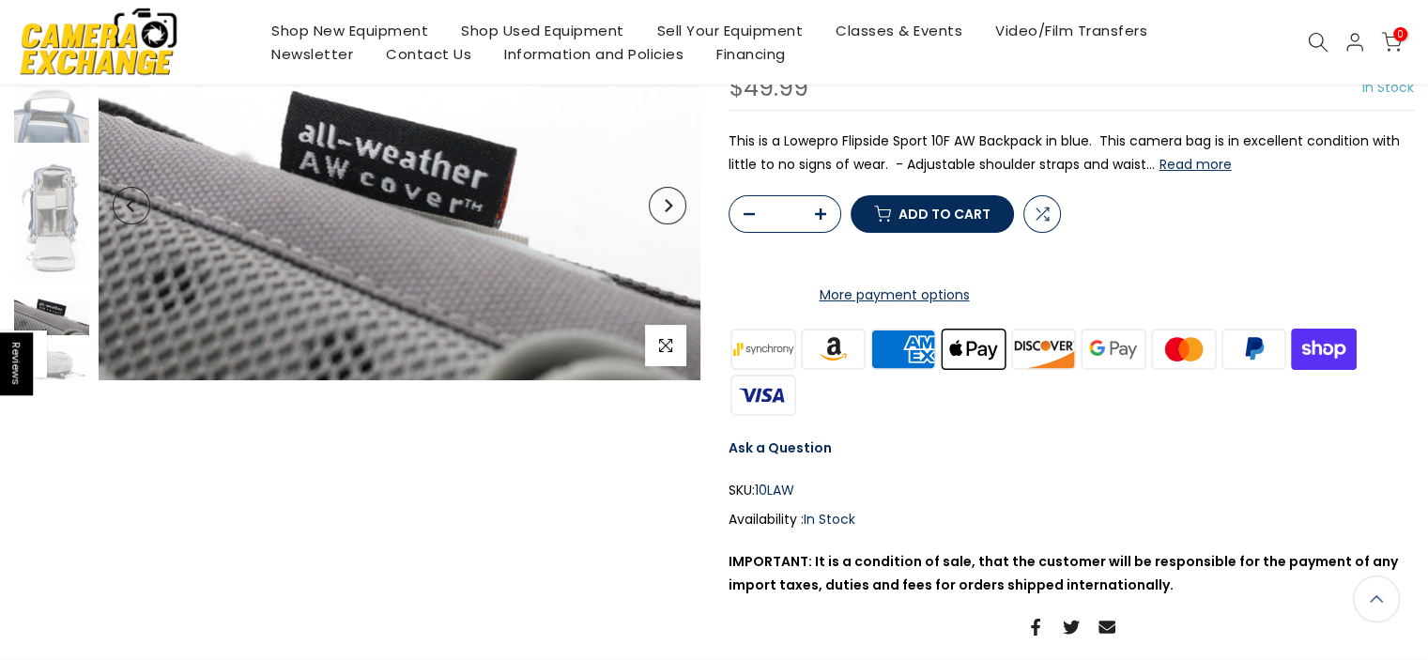
scroll to position [0, 0]
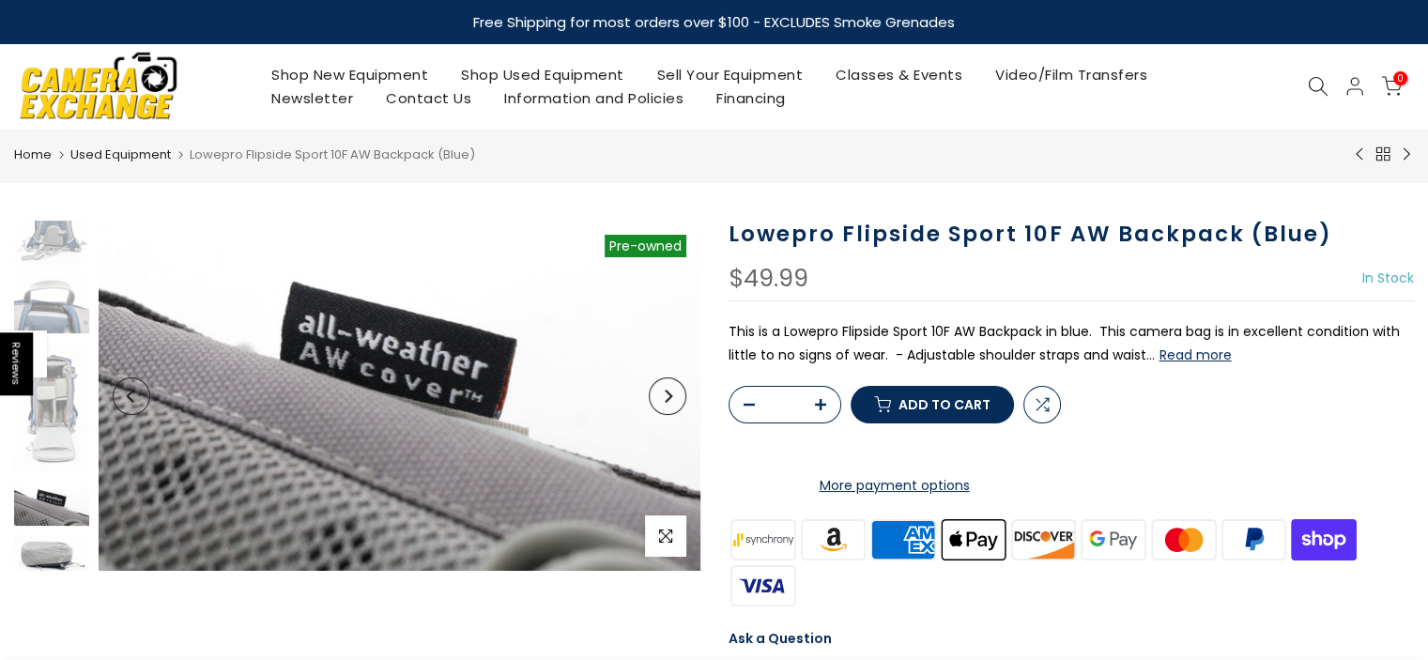
click at [58, 561] on img at bounding box center [51, 553] width 75 height 37
